Goal: Information Seeking & Learning: Learn about a topic

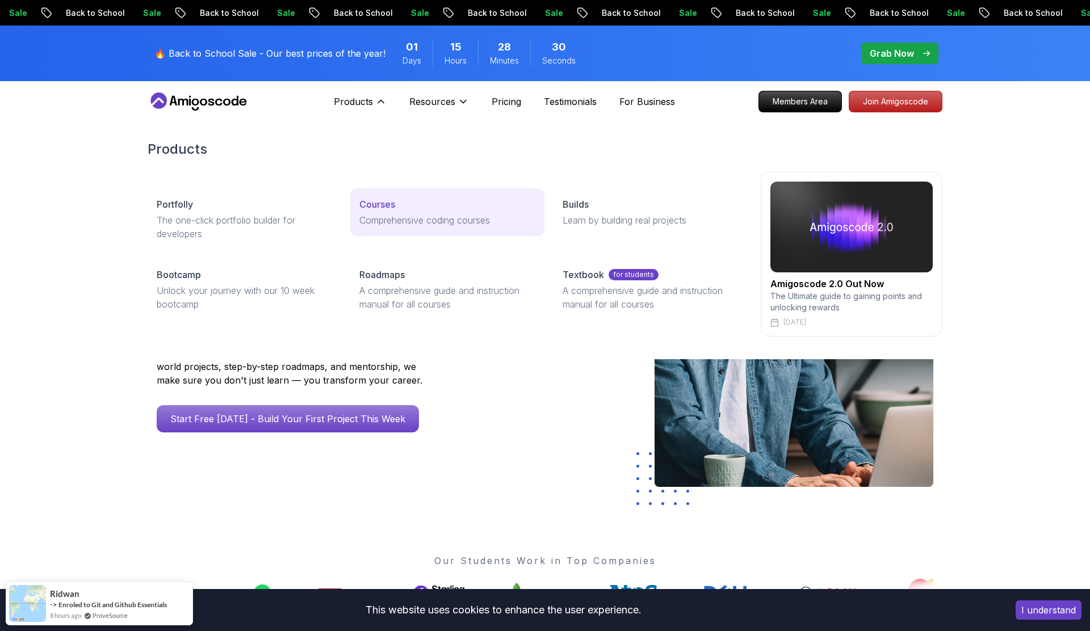
click at [372, 221] on p "Comprehensive coding courses" at bounding box center [446, 220] width 175 height 14
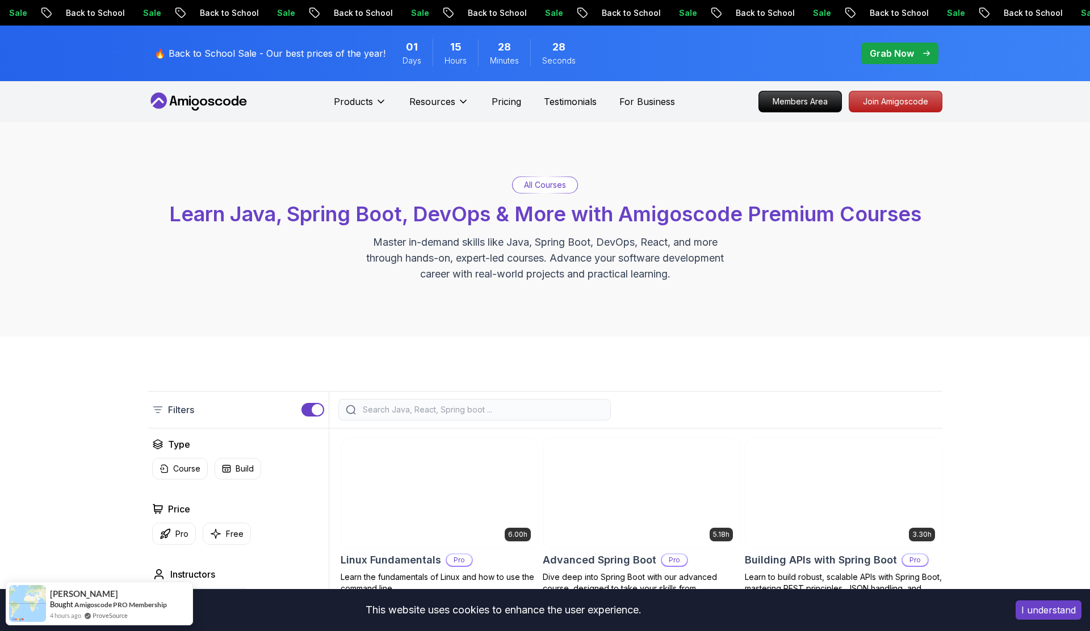
scroll to position [229, 0]
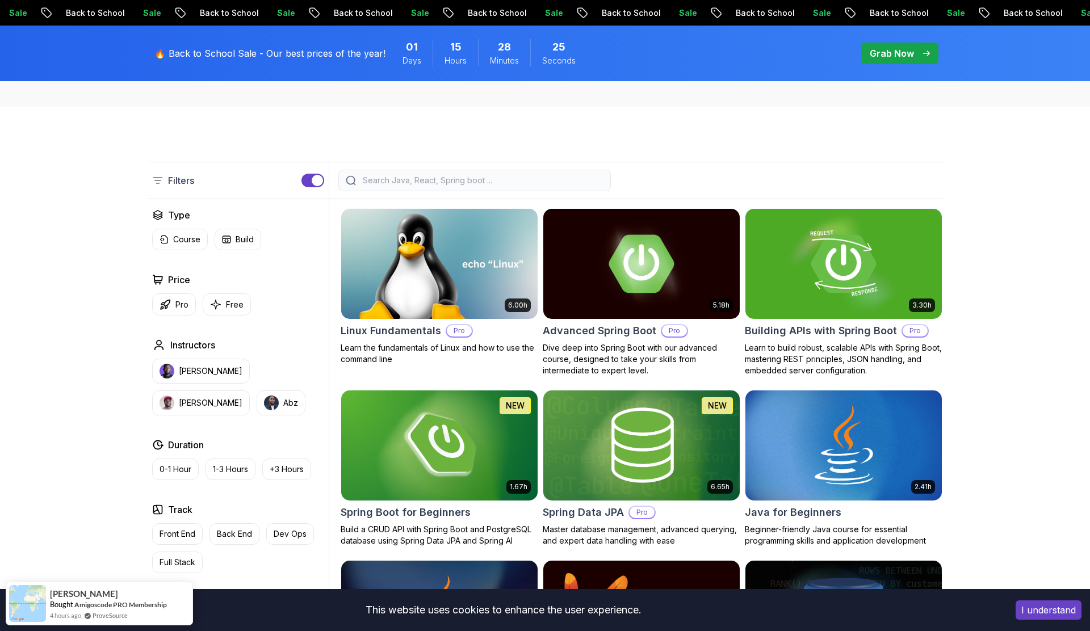
click at [417, 183] on input "search" at bounding box center [482, 180] width 243 height 11
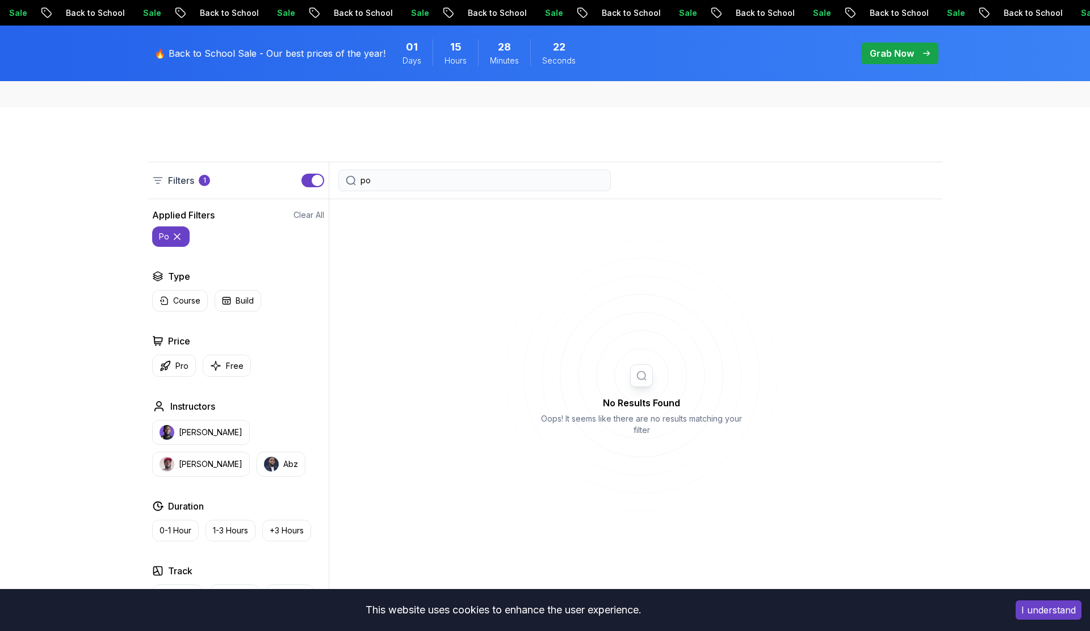
type input "p"
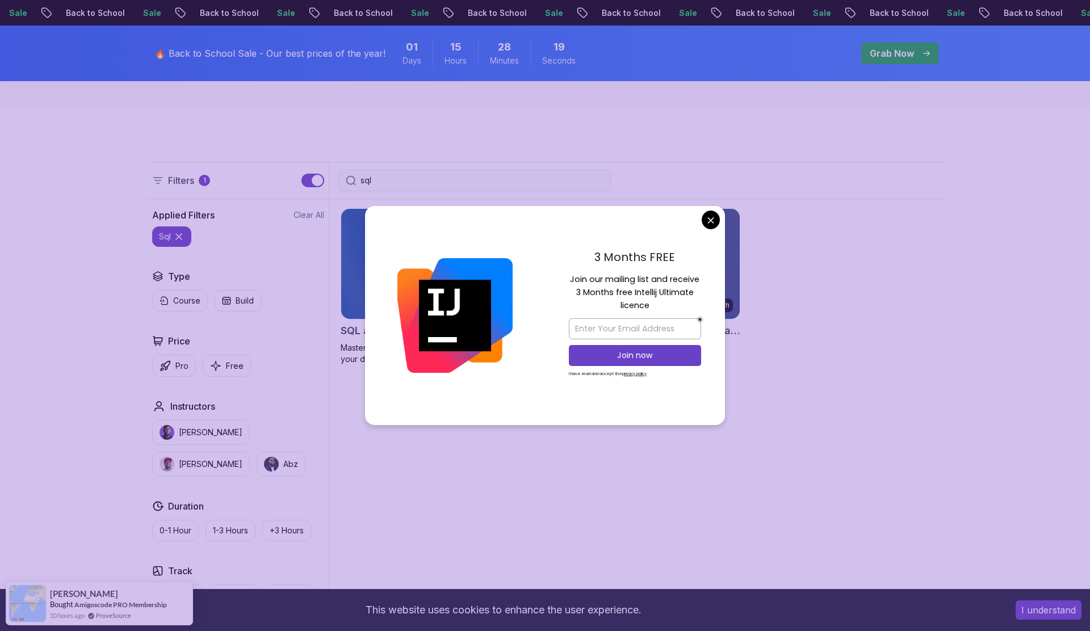
type input "sql"
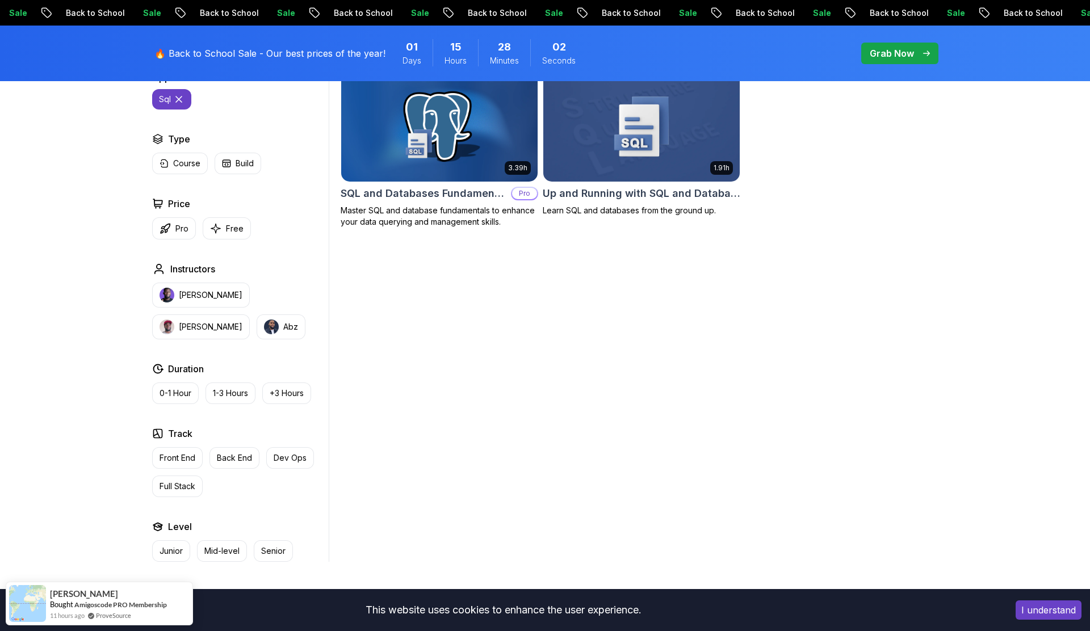
scroll to position [435, 0]
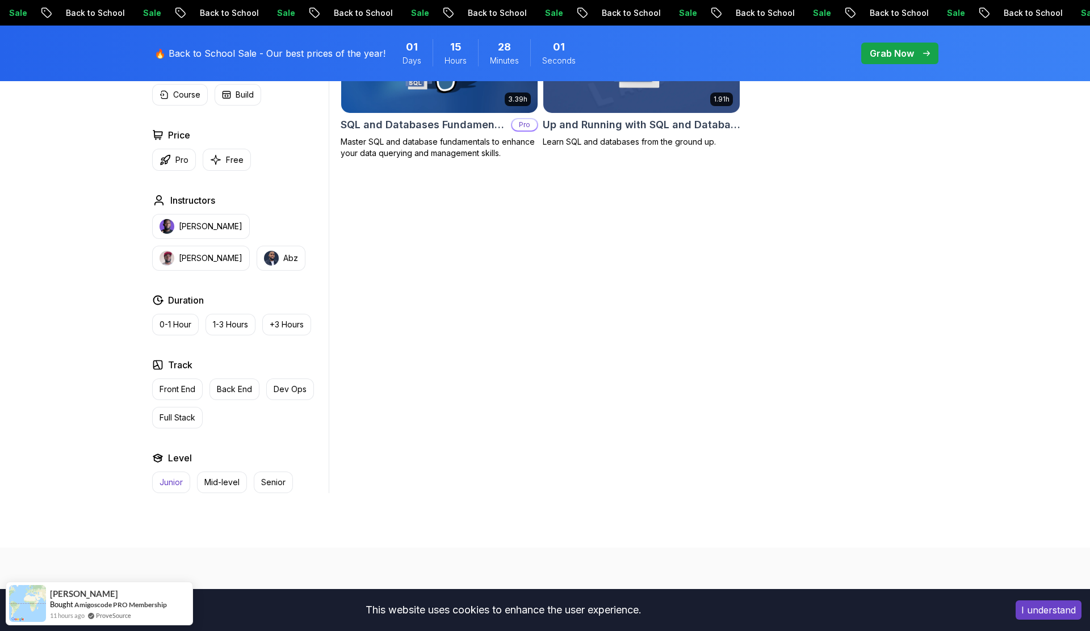
click at [174, 483] on p "Junior" at bounding box center [171, 482] width 23 height 11
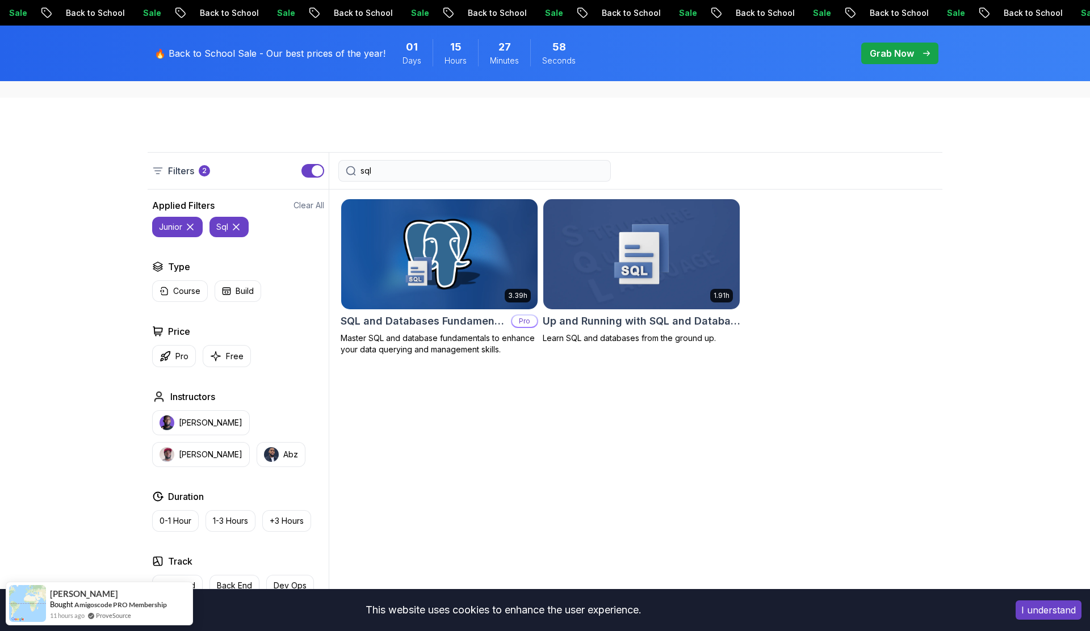
scroll to position [183, 0]
